Goal: Communication & Community: Ask a question

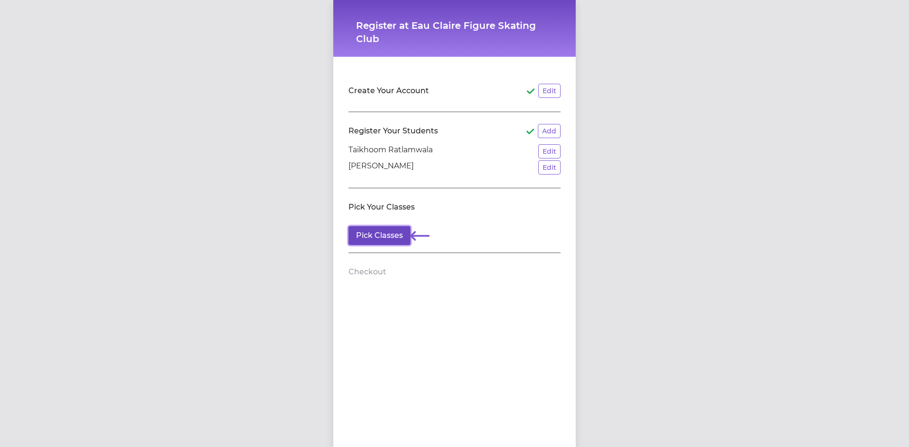
click at [394, 235] on button "Pick Classes" at bounding box center [379, 235] width 62 height 19
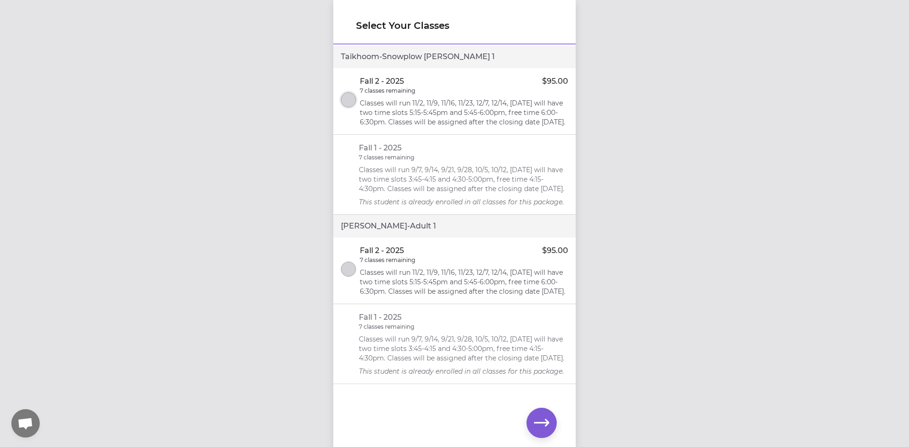
click at [346, 103] on button "select class" at bounding box center [348, 99] width 15 height 15
click at [543, 420] on icon "button" at bounding box center [541, 423] width 15 height 15
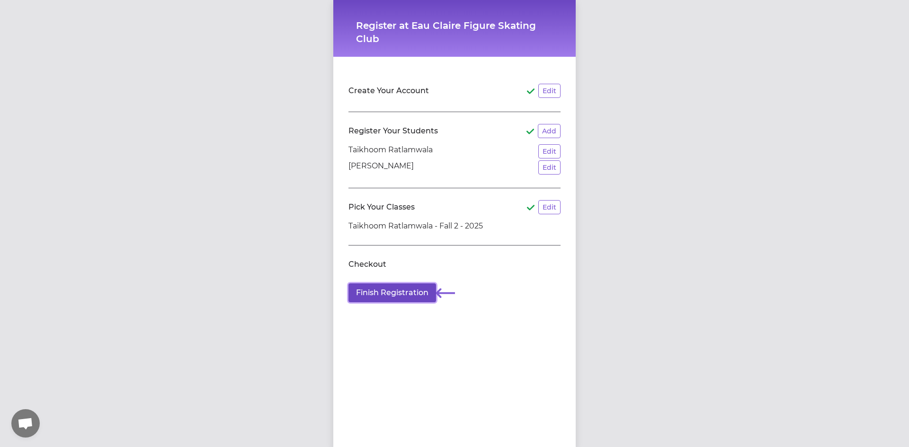
click at [403, 299] on button "Finish Registration" at bounding box center [392, 292] width 88 height 19
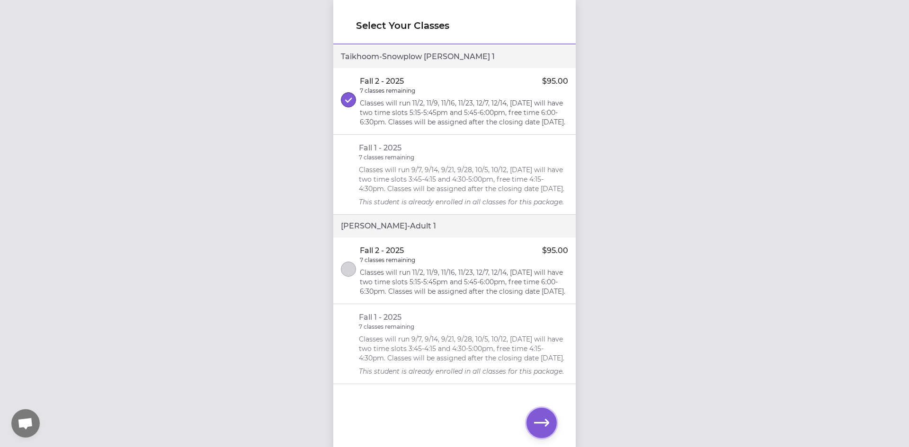
click at [543, 425] on icon "button" at bounding box center [541, 423] width 15 height 15
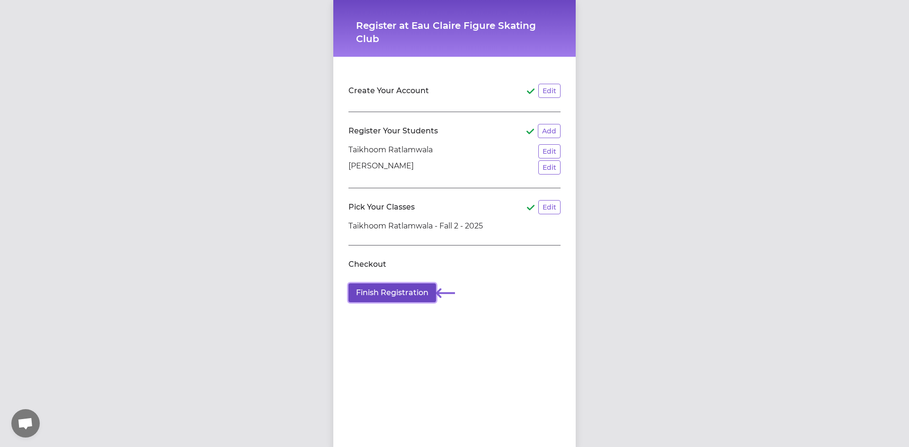
click at [405, 295] on button "Finish Registration" at bounding box center [392, 292] width 88 height 19
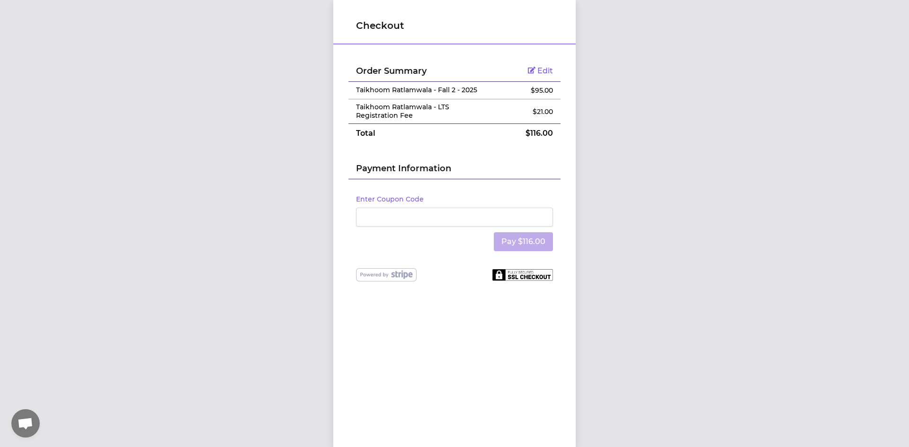
click at [21, 418] on span "Open chat" at bounding box center [26, 424] width 16 height 13
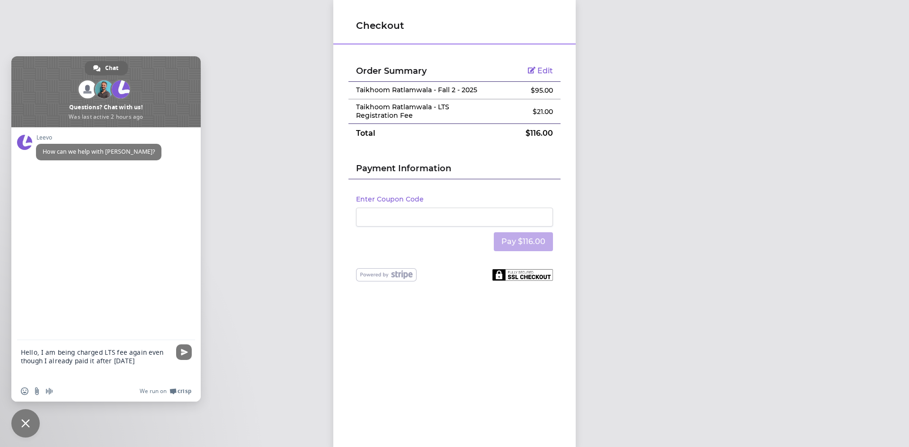
type textarea "Hello, I am being charged LTS fee again even though I already paid it after July"
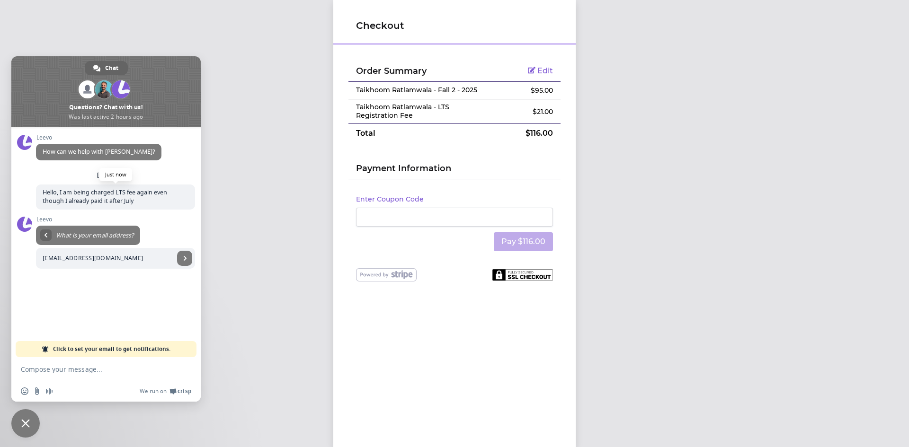
type input "[EMAIL_ADDRESS][DOMAIN_NAME]"
